Goal: Task Accomplishment & Management: Complete application form

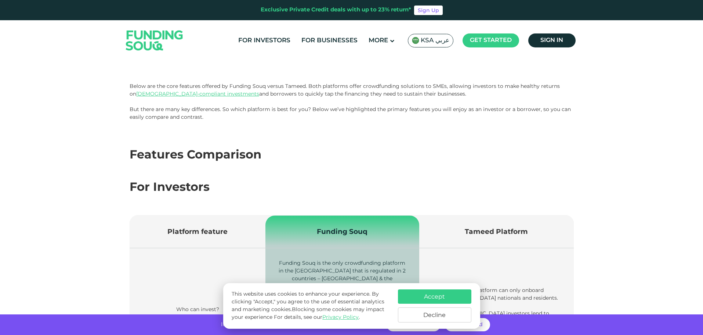
scroll to position [101, 0]
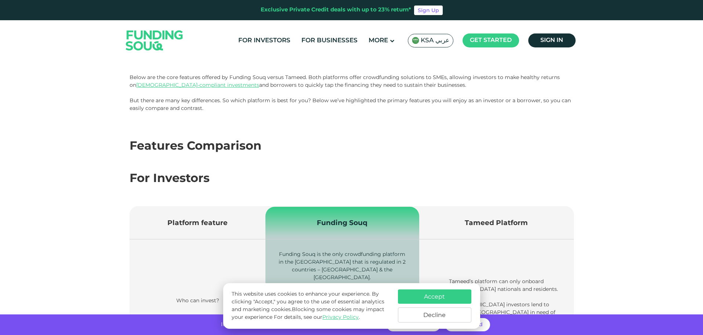
click at [432, 292] on button "Accept" at bounding box center [434, 296] width 73 height 14
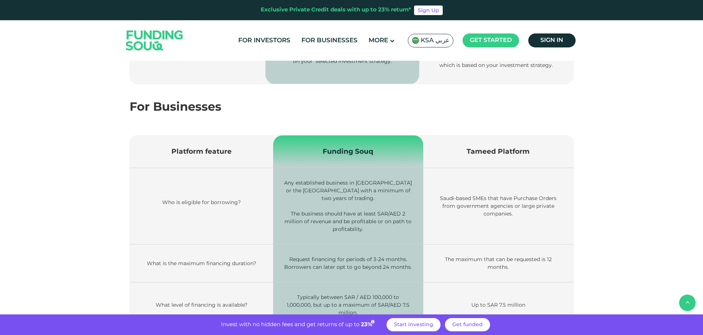
scroll to position [725, 0]
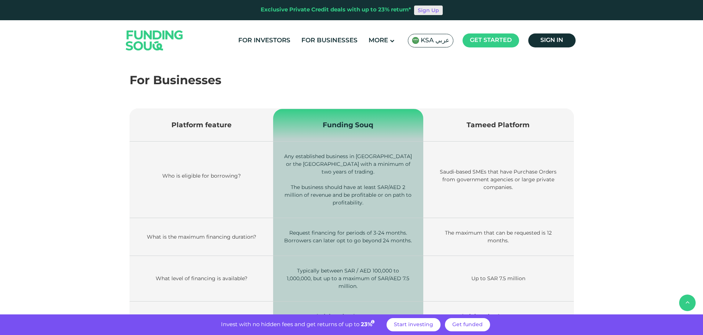
click at [430, 10] on link "Sign Up" at bounding box center [428, 11] width 29 height 10
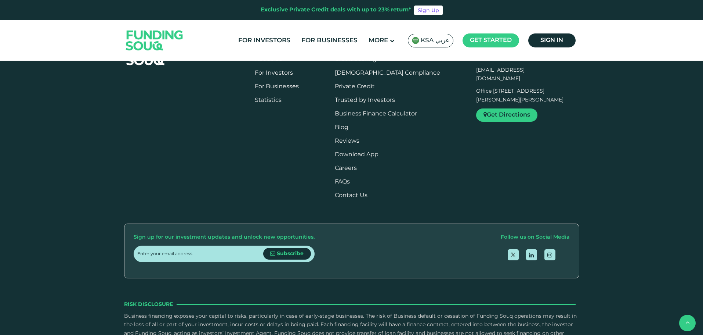
scroll to position [826, 0]
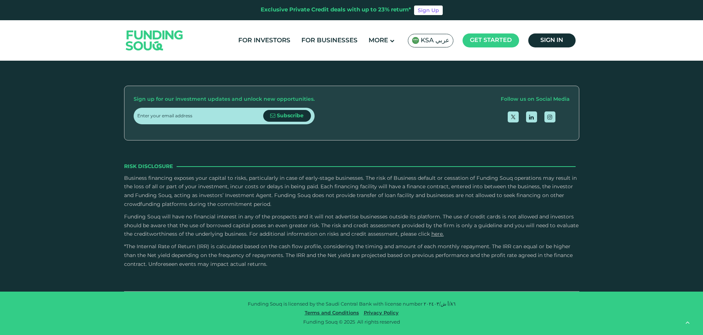
type tc-range-slider "4"
type tc-range-slider "10000"
type tc-range-slider "20000"
drag, startPoint x: 160, startPoint y: 184, endPoint x: 149, endPoint y: 184, distance: 11.0
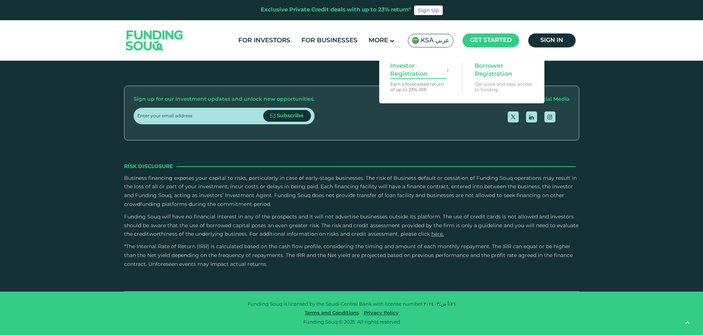
click at [405, 71] on span "Investor Registration" at bounding box center [418, 70] width 57 height 16
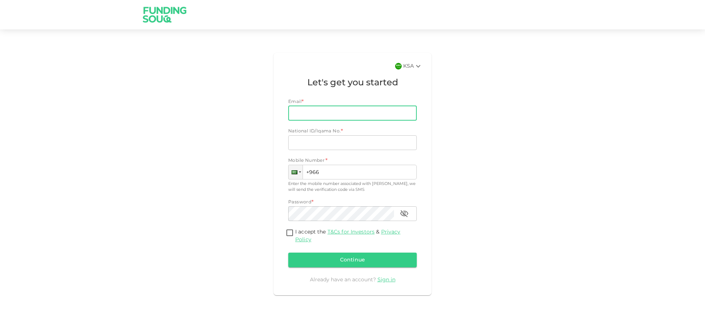
type input "[EMAIL_ADDRESS][DOMAIN_NAME]"
click at [319, 138] on input "National ID/Iqama No." at bounding box center [352, 142] width 129 height 15
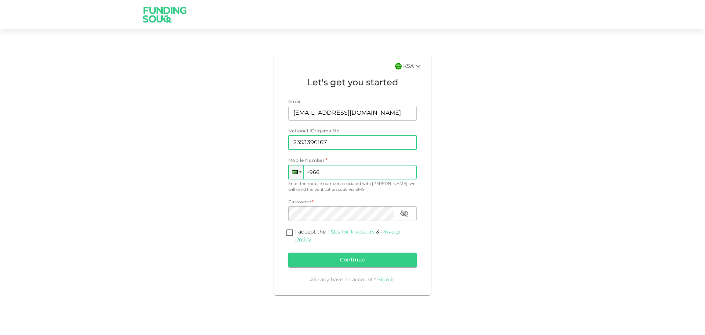
type input "2353396167"
click at [335, 174] on input "+966" at bounding box center [352, 172] width 129 height 15
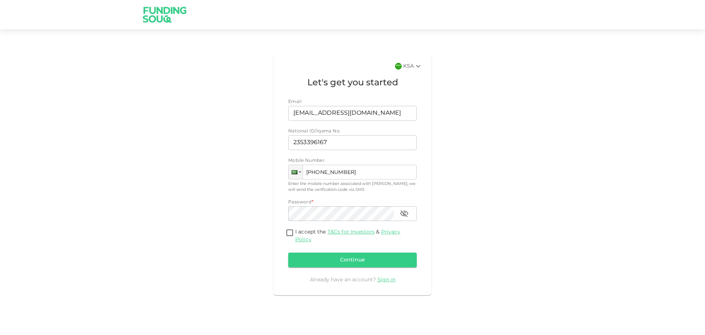
type input "+966 572 676 637"
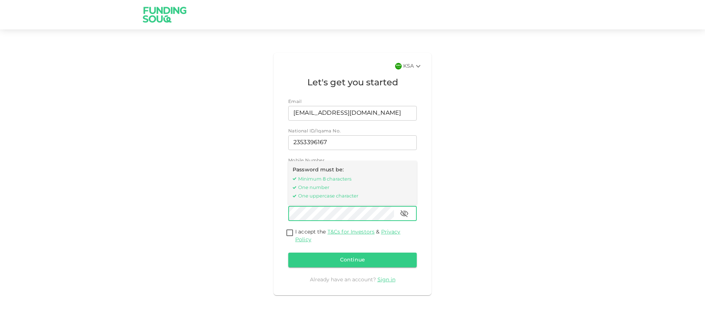
click at [263, 210] on div "KSA Let's get you started Email Email netsalimahmad@gmail.com Email National ID…" at bounding box center [352, 174] width 419 height 248
click at [291, 234] on input "I accept the T&Cs for Investors & Privacy Policy" at bounding box center [289, 233] width 11 height 10
checkbox input "true"
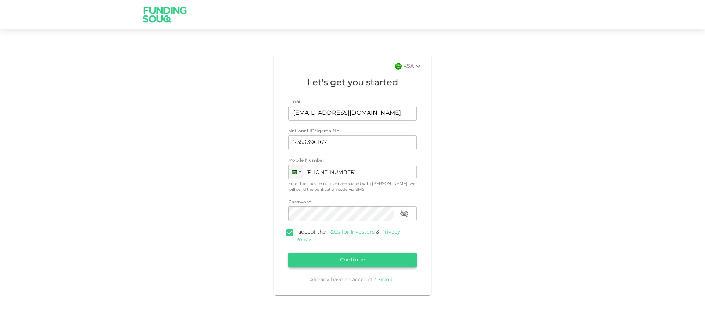
click at [334, 259] on button "Continue" at bounding box center [352, 259] width 129 height 15
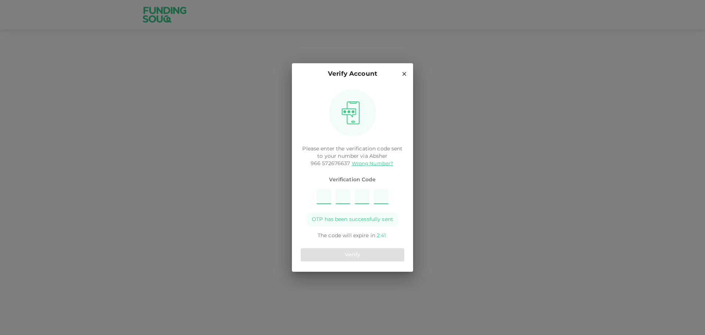
type input "3"
type input "9"
type input "1"
type input "4"
click at [342, 253] on button "Verify" at bounding box center [353, 254] width 104 height 13
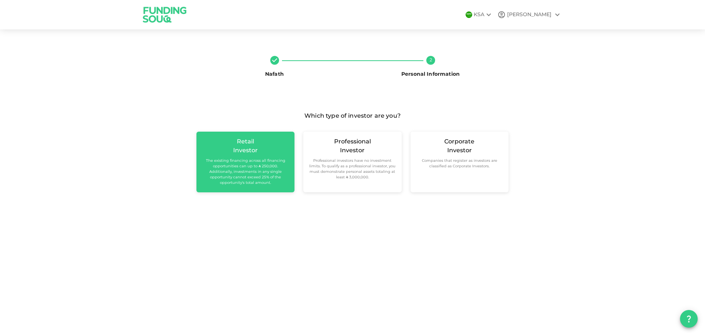
click at [233, 166] on small "The existing financing across all financing opportunities can up to ʢ 250,000. …" at bounding box center [245, 172] width 86 height 28
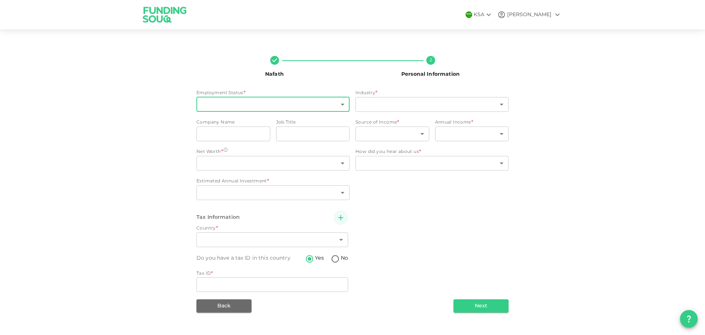
click at [212, 102] on body "KSA SALIM Nafath 2 Personal Information Employment Status * ​ ​ Industry * ​ ​ …" at bounding box center [352, 167] width 705 height 335
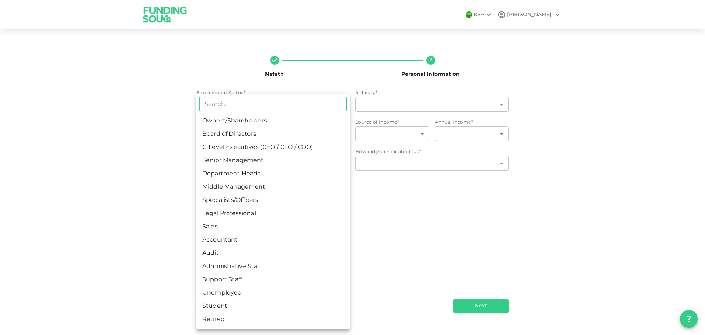
click at [218, 281] on li "Support Staff" at bounding box center [272, 279] width 153 height 13
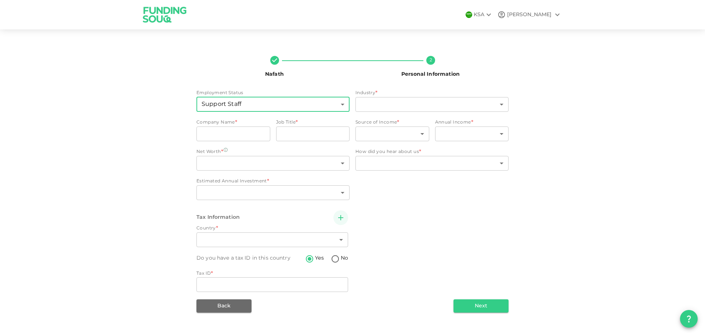
type input "13"
click at [374, 101] on body "KSA SALIM Nafath 2 Personal Information Employment Status Support Staff 13 ​ In…" at bounding box center [352, 167] width 705 height 335
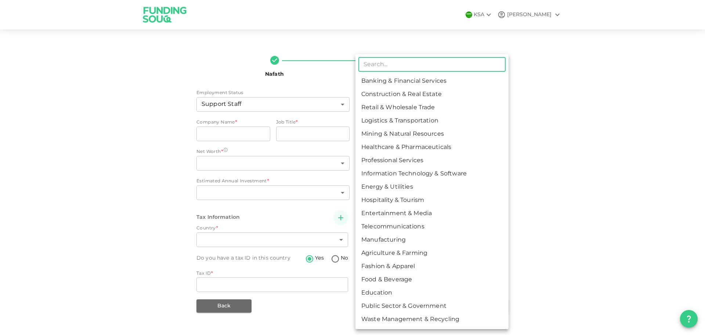
click at [374, 185] on li "Energy & Utilities" at bounding box center [431, 186] width 153 height 13
type input "9"
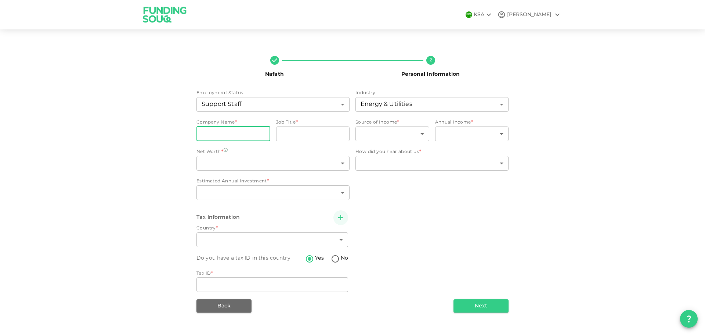
click at [229, 129] on input "companyName" at bounding box center [233, 133] width 74 height 15
type input "B"
type input "Brightflash Technical Support"
click at [300, 136] on input "jobTitle" at bounding box center [313, 133] width 74 height 15
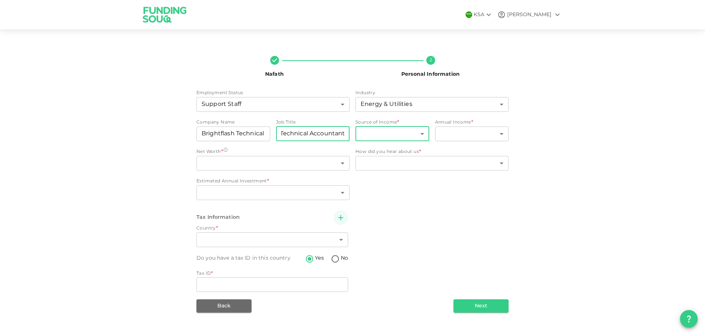
type input "Technical Accountant"
click at [423, 132] on body "KSA SALIM Nafath 2 Personal Information Employment Status Support Staff 13 ​ In…" at bounding box center [352, 167] width 705 height 335
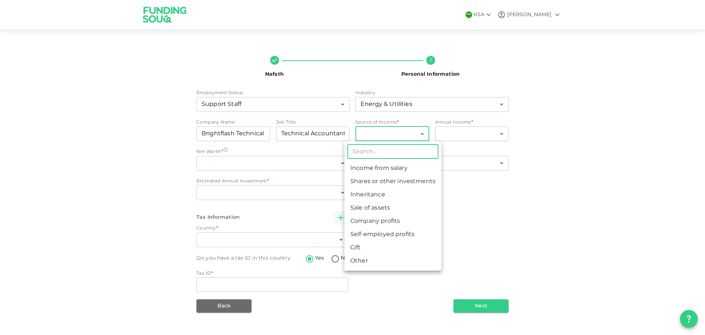
click at [372, 167] on li "Income from salary" at bounding box center [392, 168] width 97 height 13
type input "1"
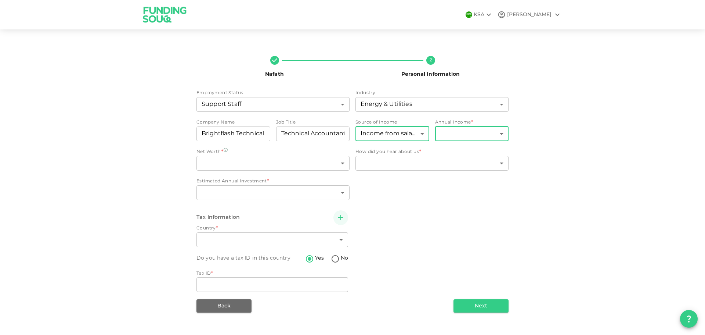
click at [452, 134] on body "KSA SALIM Nafath 2 Personal Information Employment Status Support Staff 13 ​ In…" at bounding box center [352, 167] width 705 height 335
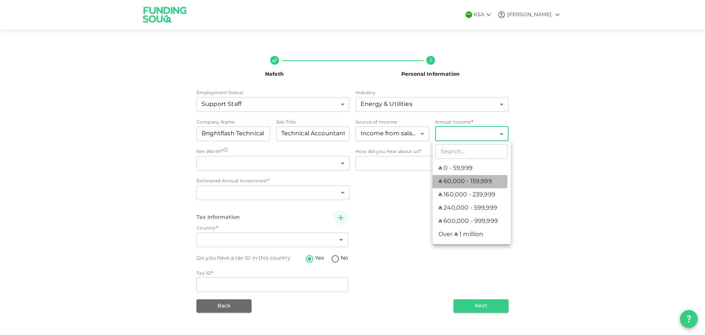
click at [459, 181] on li "ʢ 60,000 - 159,999" at bounding box center [472, 181] width 78 height 13
type input "2"
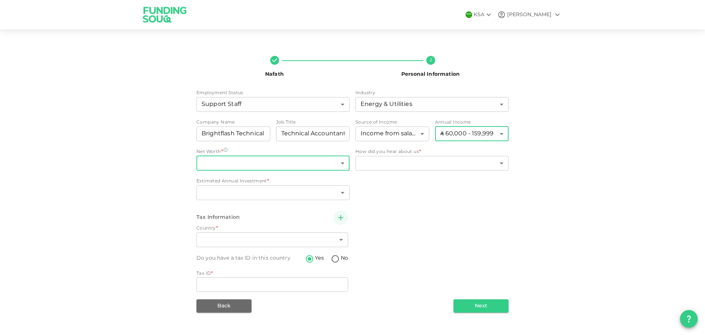
click at [236, 164] on body "KSA SALIM Nafath 2 Personal Information Employment Status Support Staff 13 ​ In…" at bounding box center [352, 167] width 705 height 335
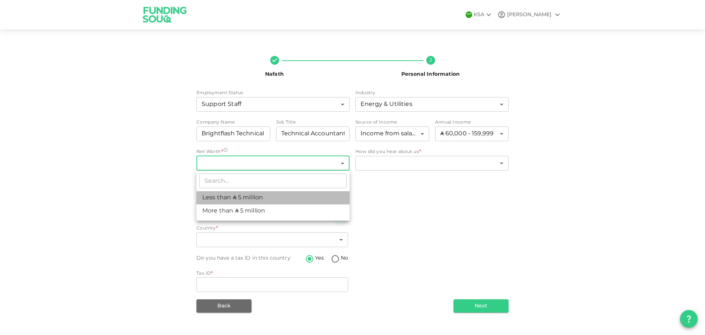
click at [212, 198] on li "Less than ʢ 5 million" at bounding box center [272, 197] width 153 height 13
type input "1"
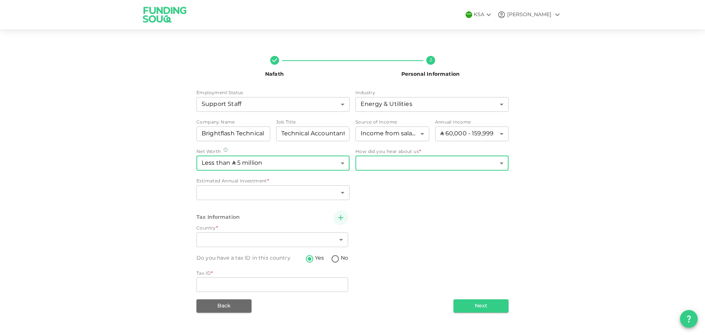
click at [408, 164] on body "KSA SALIM Nafath 2 Personal Information Employment Status Support Staff 13 ​ In…" at bounding box center [352, 167] width 705 height 335
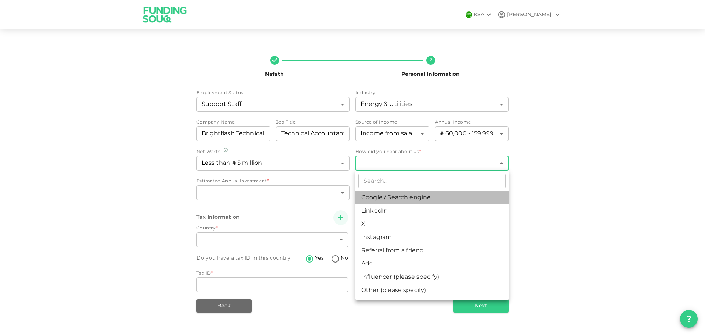
click at [406, 199] on li "Google / Search engine" at bounding box center [431, 197] width 153 height 13
type input "1"
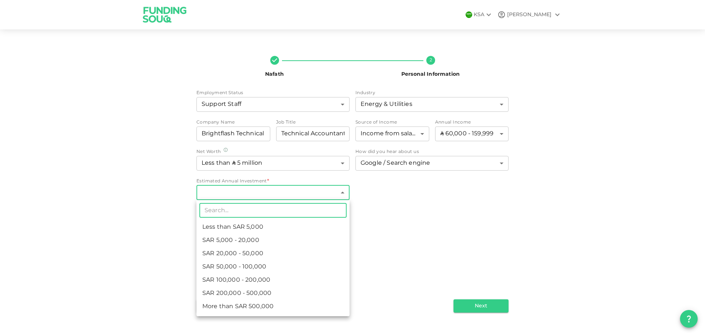
click at [210, 192] on body "KSA SALIM Nafath 2 Personal Information Employment Status Support Staff 13 ​ In…" at bounding box center [352, 167] width 705 height 335
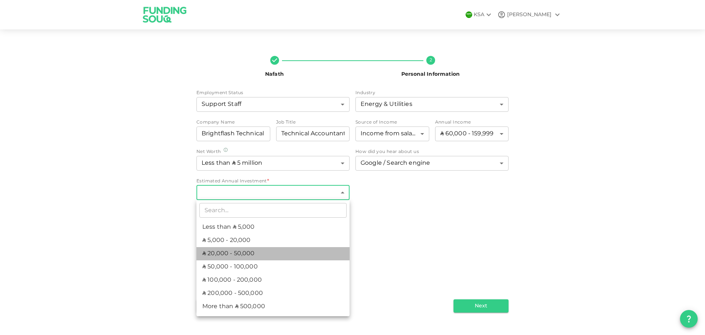
click at [230, 252] on li "ʢ 20,000 - 50,000" at bounding box center [272, 253] width 153 height 13
type input "3"
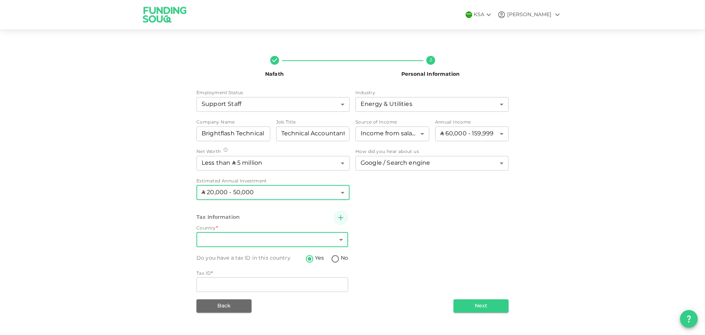
click at [228, 239] on body "KSA SALIM Nafath 2 Personal Information Employment Status Support Staff 13 ​ In…" at bounding box center [352, 167] width 705 height 335
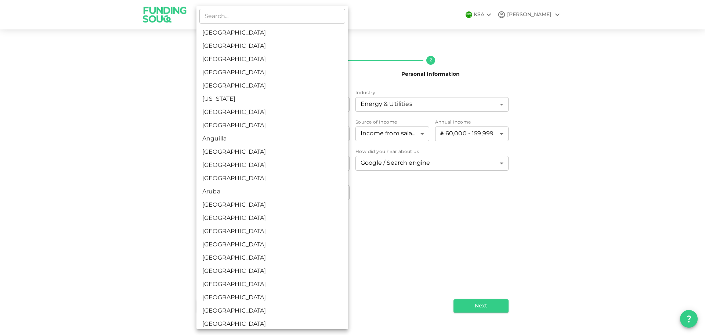
click at [507, 209] on div at bounding box center [352, 167] width 705 height 335
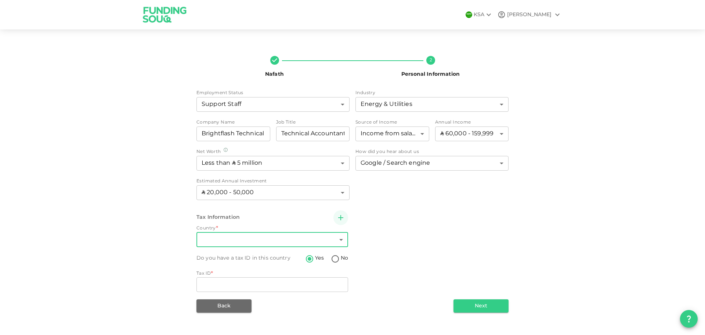
click at [339, 216] on icon "button" at bounding box center [340, 217] width 9 height 9
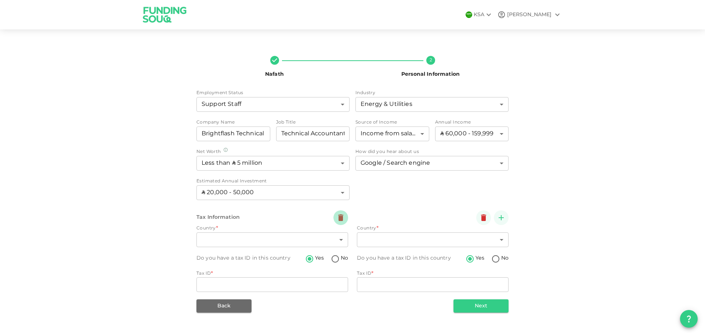
click at [339, 216] on icon "button" at bounding box center [340, 217] width 5 height 7
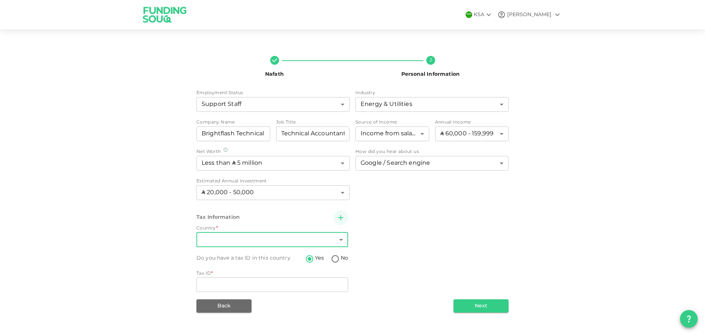
click at [225, 236] on body "KSA SALIM Nafath 2 Personal Information Employment Status Support Staff 13 ​ In…" at bounding box center [352, 167] width 705 height 335
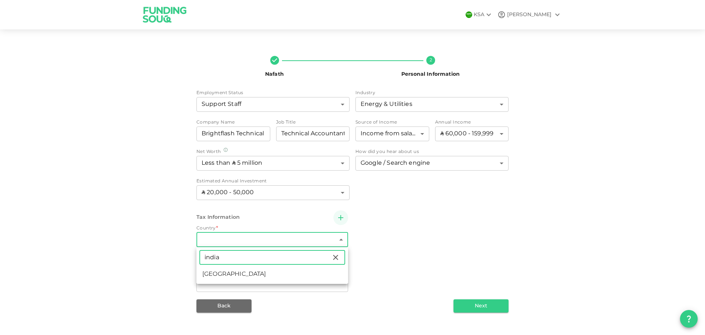
type input "india"
click at [213, 271] on li "[GEOGRAPHIC_DATA]" at bounding box center [272, 273] width 152 height 13
type input "88"
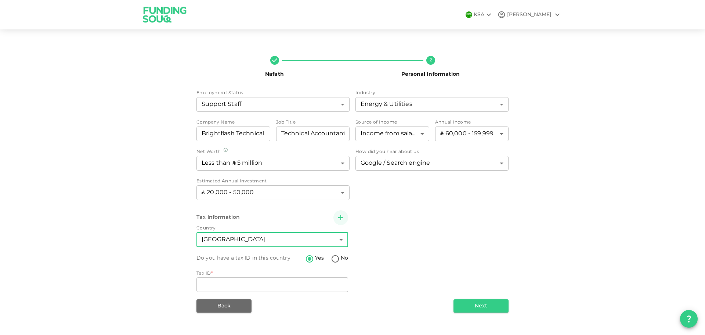
click at [335, 258] on input "No" at bounding box center [335, 259] width 11 height 10
radio input "true"
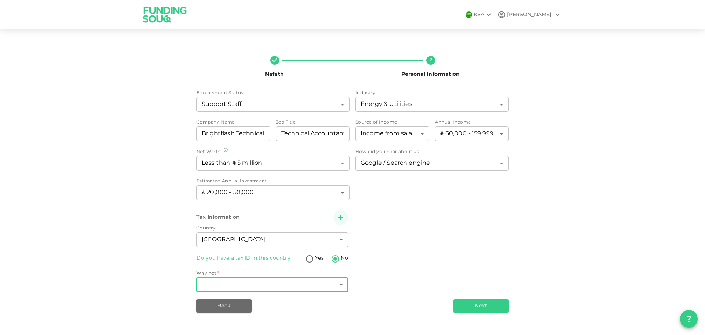
click at [301, 283] on body "KSA SALIM Nafath 2 Personal Information Employment Status Support Staff 13 ​ In…" at bounding box center [352, 167] width 705 height 335
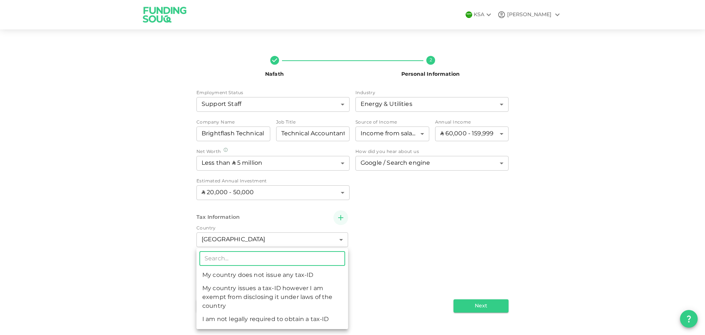
click at [437, 245] on div at bounding box center [352, 167] width 705 height 335
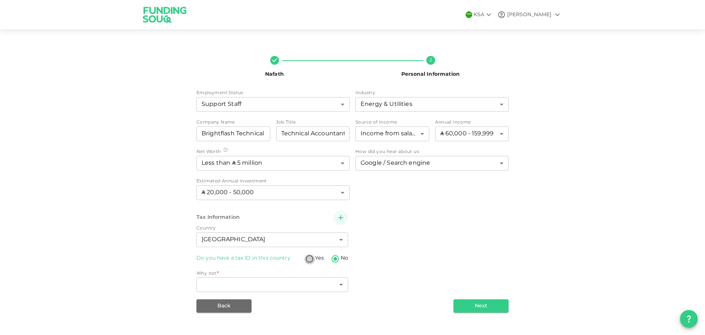
click at [308, 260] on input "Yes" at bounding box center [309, 259] width 11 height 10
radio input "true"
click at [211, 286] on input "Tax ID" at bounding box center [272, 284] width 152 height 15
paste input "AHLPA7386F"
click at [199, 284] on input "AHLPA7386F" at bounding box center [272, 284] width 152 height 15
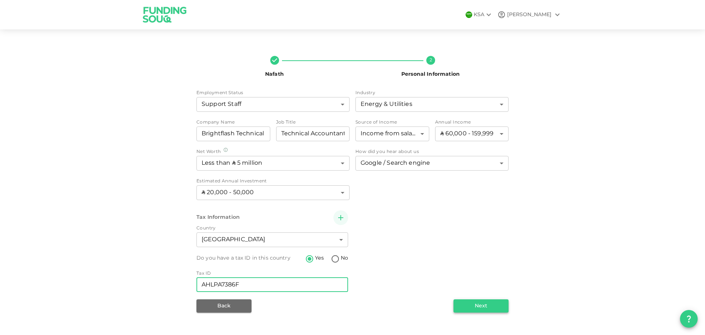
type input "AHLPA7386F"
click at [463, 301] on button "Next" at bounding box center [481, 305] width 55 height 13
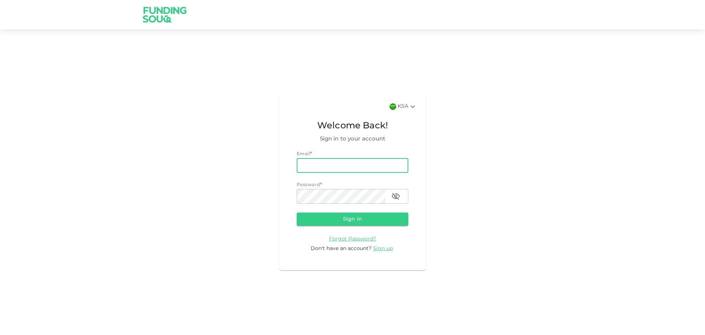
click at [308, 167] on input "email" at bounding box center [353, 165] width 112 height 15
type input "[EMAIL_ADDRESS][DOMAIN_NAME]"
click at [343, 218] on button "Sign in" at bounding box center [353, 218] width 112 height 13
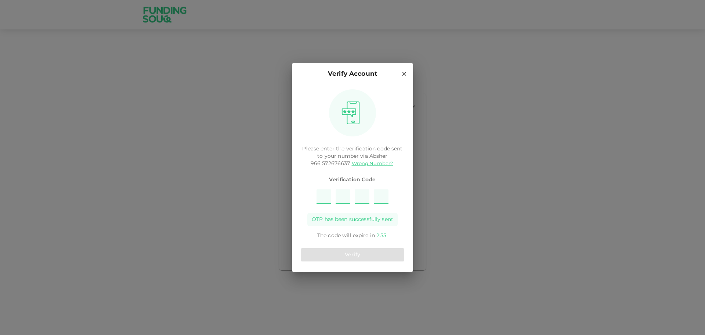
type input "9"
type input "4"
type input "6"
type input "5"
click at [361, 258] on button "Verify" at bounding box center [353, 254] width 104 height 13
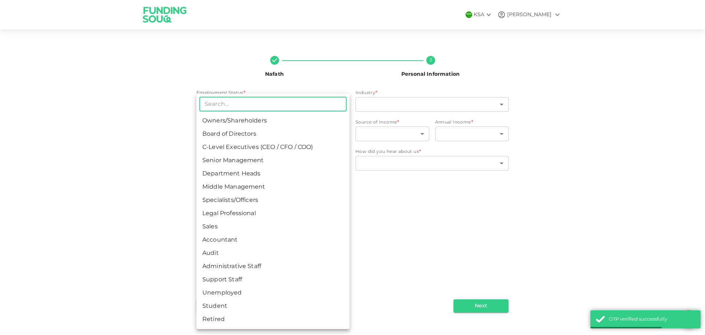
click at [254, 107] on body "KSA [PERSON_NAME] 2 Personal Information Employment Status * ​ ​ Industry * ​ ​…" at bounding box center [352, 167] width 705 height 335
click at [233, 264] on li "Administrative Staff" at bounding box center [272, 266] width 153 height 13
type input "12"
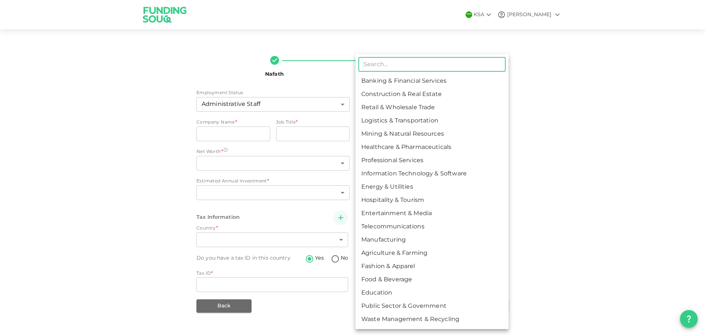
click at [418, 105] on body "KSA [PERSON_NAME] 2 Personal Information Employment Status Administrative Staff…" at bounding box center [352, 167] width 705 height 335
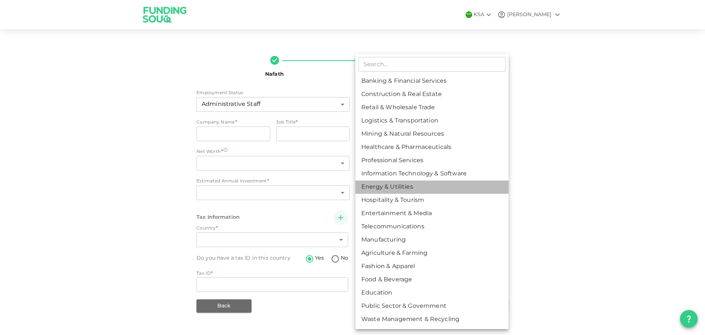
click at [385, 185] on li "Energy & Utilities" at bounding box center [431, 186] width 153 height 13
type input "9"
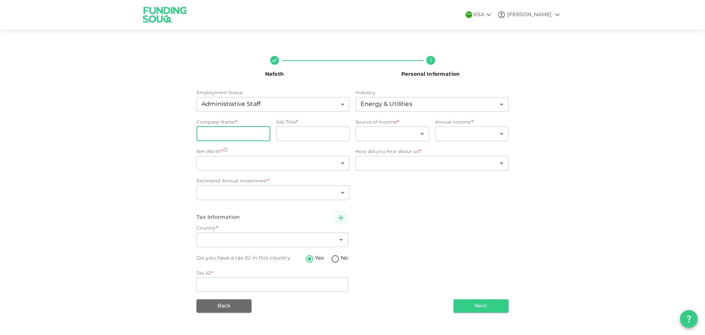
click at [216, 133] on input "companyName" at bounding box center [233, 133] width 74 height 15
type input "Brightflash Technical Support"
click at [311, 137] on input "jobTitle" at bounding box center [313, 133] width 74 height 15
type input "Technical Accountant"
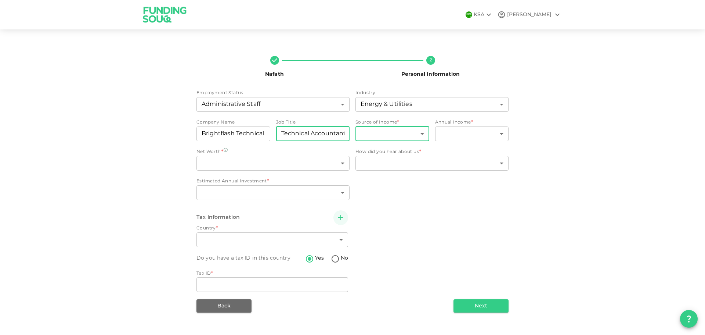
click at [391, 132] on body "KSA [PERSON_NAME] 2 Personal Information Employment Status Administrative Staff…" at bounding box center [352, 167] width 705 height 335
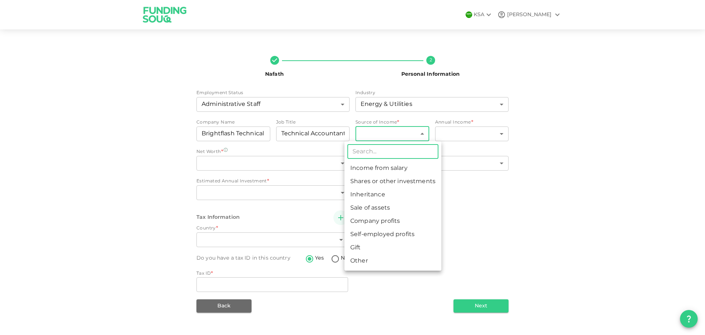
click at [391, 170] on li "Income from salary" at bounding box center [392, 168] width 97 height 13
type input "1"
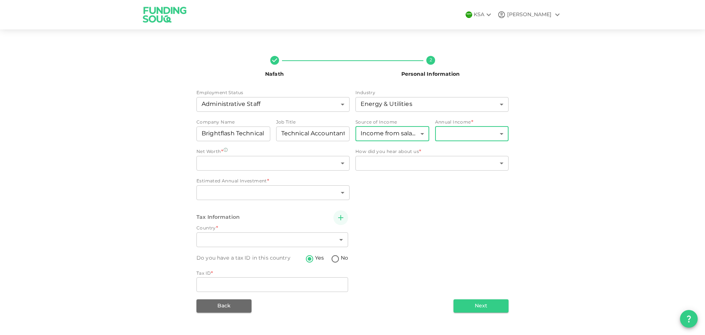
click at [468, 131] on body "KSA [PERSON_NAME] 2 Personal Information Employment Status Administrative Staff…" at bounding box center [352, 167] width 705 height 335
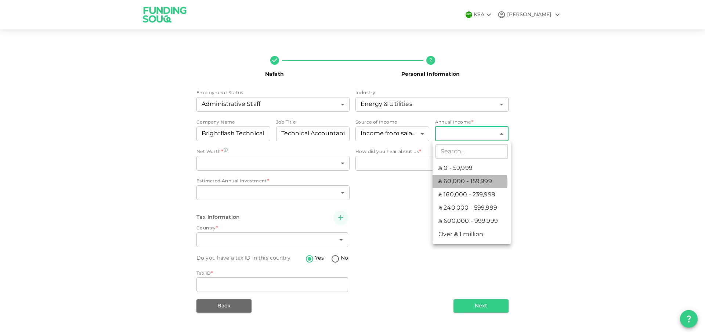
click at [459, 183] on li "ʢ 60,000 - 159,999" at bounding box center [472, 181] width 78 height 13
type input "2"
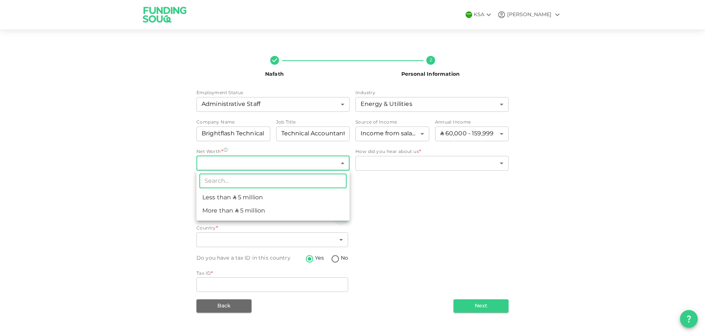
click at [227, 166] on body "KSA [PERSON_NAME] 2 Personal Information Employment Status Administrative Staff…" at bounding box center [352, 167] width 705 height 335
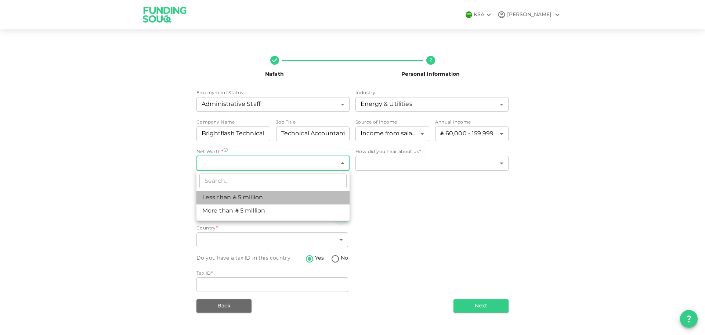
click at [224, 197] on li "Less than ʢ 5 million" at bounding box center [272, 197] width 153 height 13
type input "1"
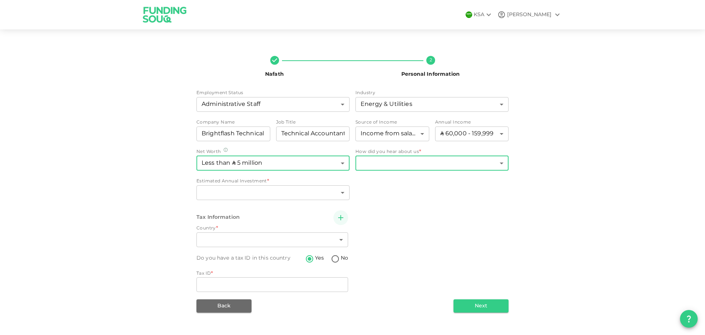
click at [415, 161] on body "KSA [PERSON_NAME] 2 Personal Information Employment Status Administrative Staff…" at bounding box center [352, 167] width 705 height 335
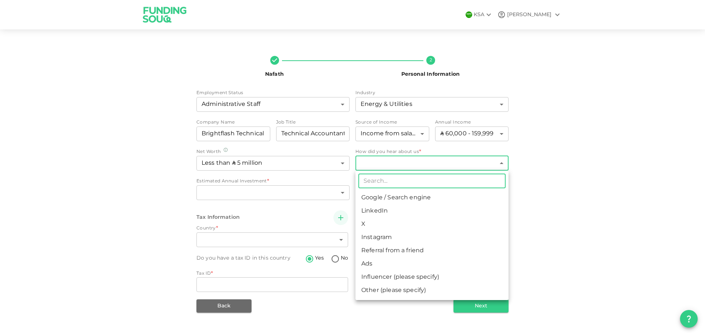
click at [387, 197] on li "Google / Search engine" at bounding box center [431, 197] width 153 height 13
type input "1"
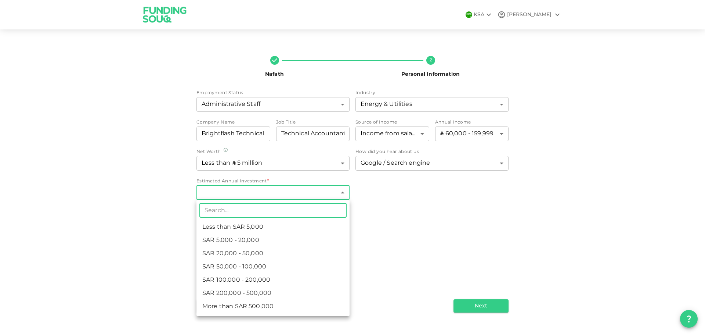
click at [247, 191] on body "KSA [PERSON_NAME] 2 Personal Information Employment Status Administrative Staff…" at bounding box center [352, 167] width 705 height 335
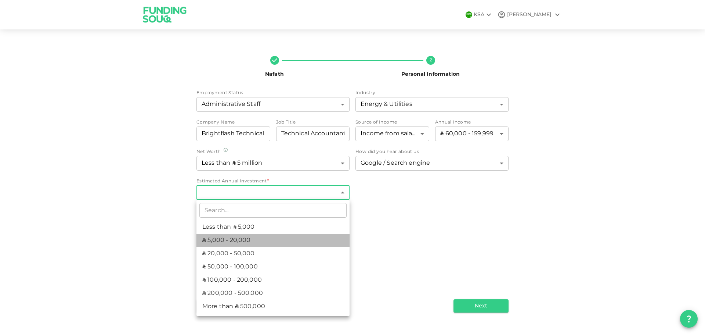
click at [221, 239] on li "ʢ 5,000 - 20,000" at bounding box center [272, 240] width 153 height 13
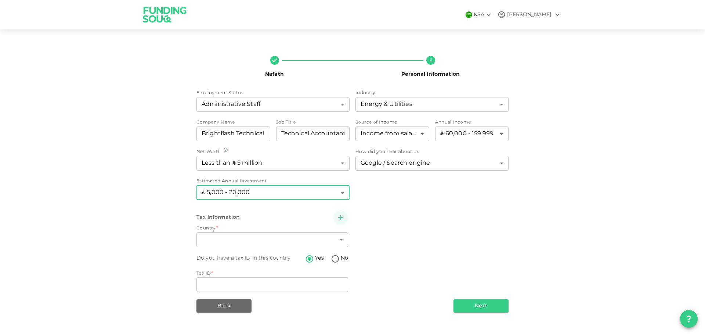
click at [235, 188] on body "KSA [PERSON_NAME] 2 Personal Information Employment Status Administrative Staff…" at bounding box center [352, 167] width 705 height 335
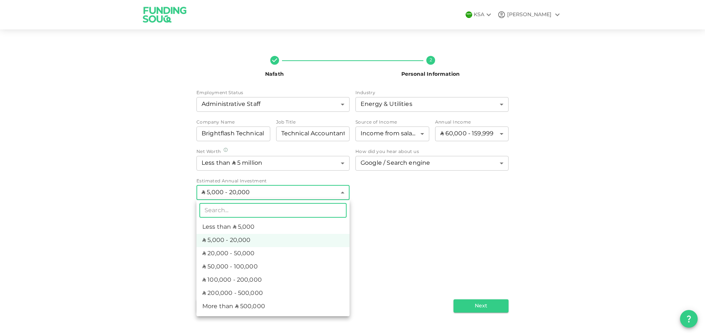
click at [225, 253] on li "ʢ 20,000 - 50,000" at bounding box center [272, 253] width 153 height 13
type input "3"
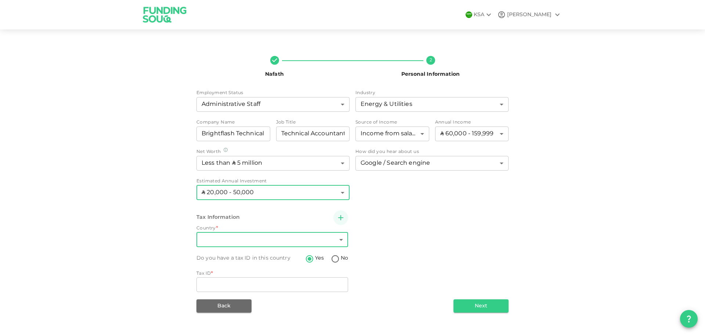
click at [209, 242] on body "KSA [PERSON_NAME] 2 Personal Information Employment Status Administrative Staff…" at bounding box center [352, 167] width 705 height 335
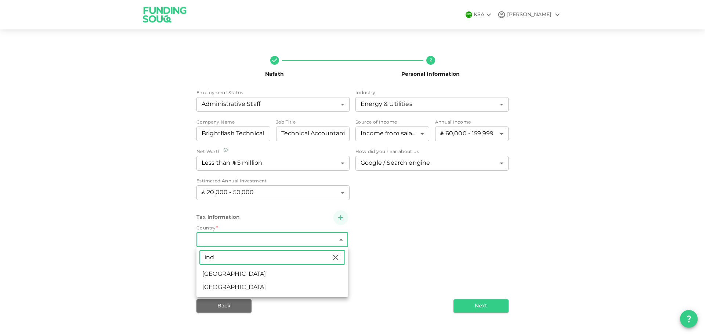
drag, startPoint x: 217, startPoint y: 258, endPoint x: 186, endPoint y: 256, distance: 31.3
click at [186, 256] on div "ind ​ [GEOGRAPHIC_DATA] [GEOGRAPHIC_DATA]" at bounding box center [352, 167] width 705 height 335
type input "saudi"
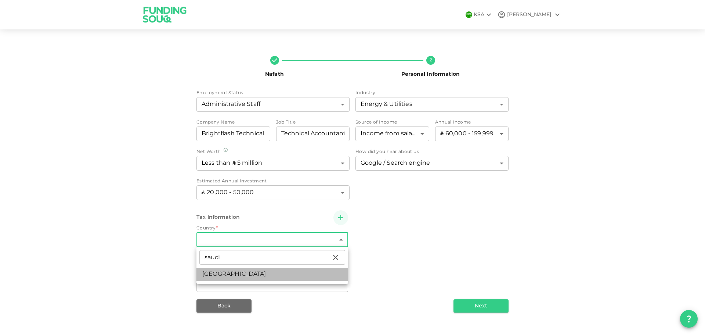
click at [217, 271] on li "[GEOGRAPHIC_DATA]" at bounding box center [272, 273] width 152 height 13
type input "1"
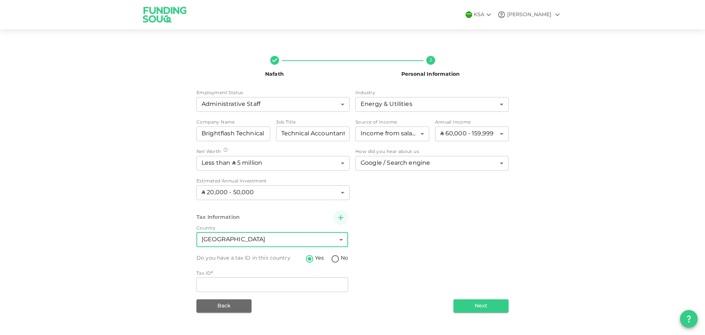
click at [336, 257] on input "No" at bounding box center [335, 259] width 11 height 10
radio input "true"
click at [308, 260] on input "Yes" at bounding box center [309, 259] width 11 height 10
radio input "true"
click at [252, 240] on body "KSA [PERSON_NAME] 2 Personal Information Employment Status Administrative Staff…" at bounding box center [352, 167] width 705 height 335
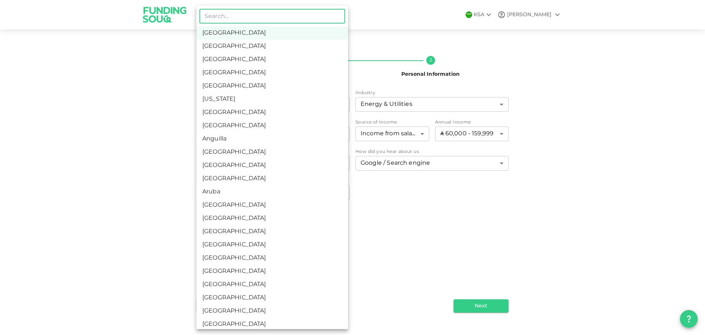
click at [501, 213] on div at bounding box center [352, 167] width 705 height 335
drag, startPoint x: 254, startPoint y: 240, endPoint x: 204, endPoint y: 238, distance: 50.0
click at [204, 238] on body "KSA [PERSON_NAME] 2 Personal Information Employment Status Administrative Staff…" at bounding box center [352, 167] width 705 height 335
click at [221, 23] on input "text" at bounding box center [272, 16] width 146 height 15
type input "india"
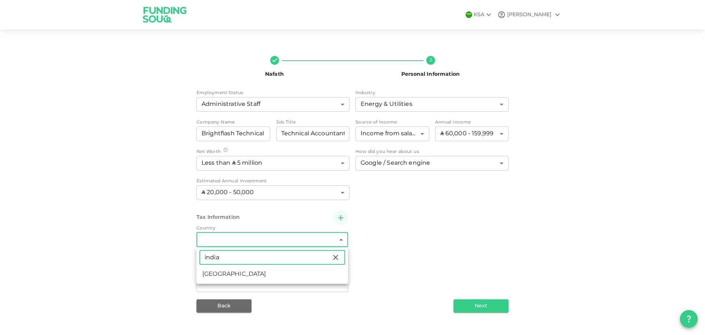
click at [211, 272] on li "[GEOGRAPHIC_DATA]" at bounding box center [272, 273] width 152 height 13
type input "88"
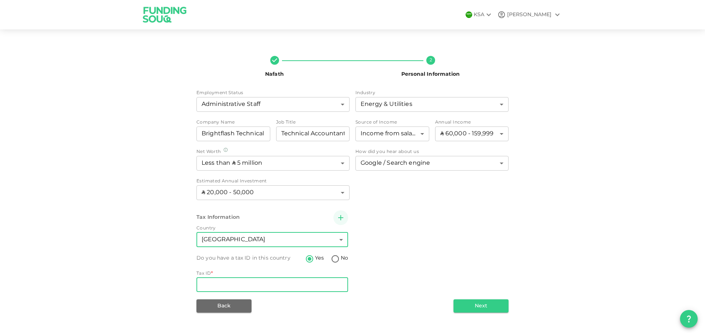
click at [212, 285] on input "Tax ID" at bounding box center [272, 284] width 152 height 15
type input "AHLPA7386F"
click at [486, 306] on button "Next" at bounding box center [481, 305] width 55 height 13
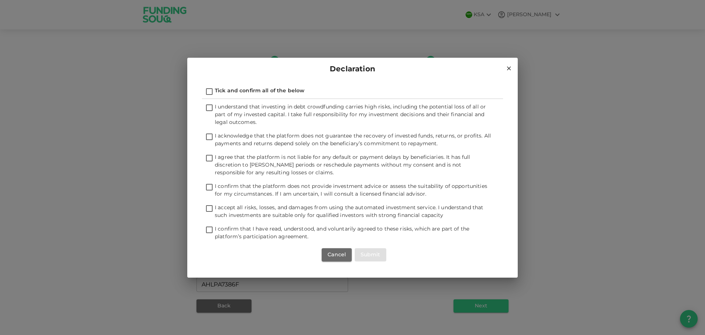
click at [211, 104] on input "I understand that investing in debt crowdfunding carries high risks, including …" at bounding box center [209, 108] width 11 height 10
checkbox input "true"
click at [208, 137] on input "I acknowledge that the platform does not guarantee the recovery of invested fun…" at bounding box center [209, 137] width 11 height 10
checkbox input "true"
click at [213, 155] on input "I agree that the platform is not liable for any default or payment delays by be…" at bounding box center [209, 158] width 11 height 10
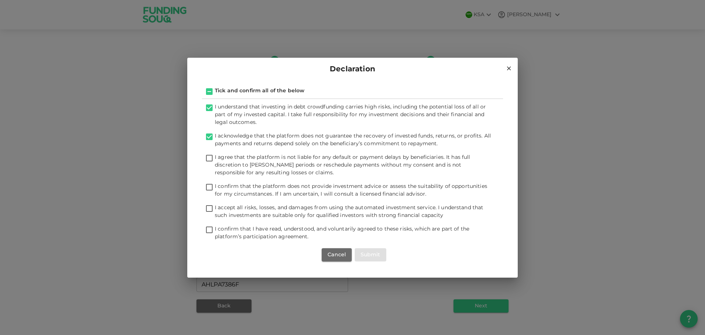
checkbox input "true"
click at [212, 188] on input "I confirm that the platform does not provide investment advice or assess the su…" at bounding box center [209, 188] width 11 height 10
checkbox input "true"
click at [207, 205] on input "I accept all risks, losses, and damages from using the automated investment ser…" at bounding box center [209, 209] width 11 height 10
checkbox input "true"
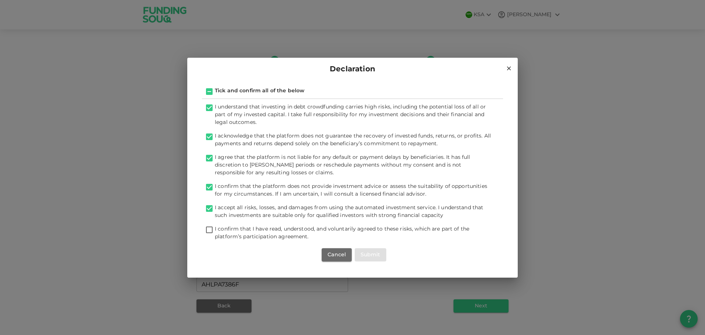
click at [208, 230] on input "I confirm that I have read, understood, and voluntarily agreed to these risks, …" at bounding box center [209, 230] width 11 height 10
checkbox input "true"
click at [371, 256] on button "Submit" at bounding box center [371, 254] width 32 height 13
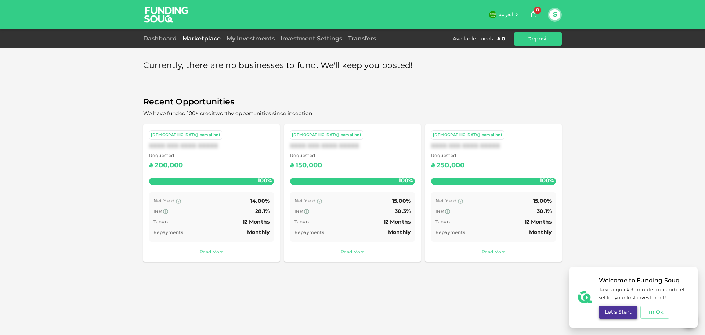
click at [615, 314] on button "Let's Start" at bounding box center [618, 311] width 39 height 13
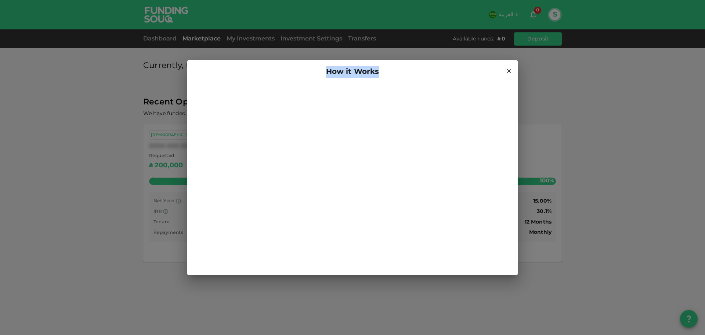
drag, startPoint x: 308, startPoint y: 66, endPoint x: 447, endPoint y: 59, distance: 139.3
click at [447, 59] on div "How it Works" at bounding box center [352, 167] width 705 height 335
